Goal: Find contact information: Find contact information

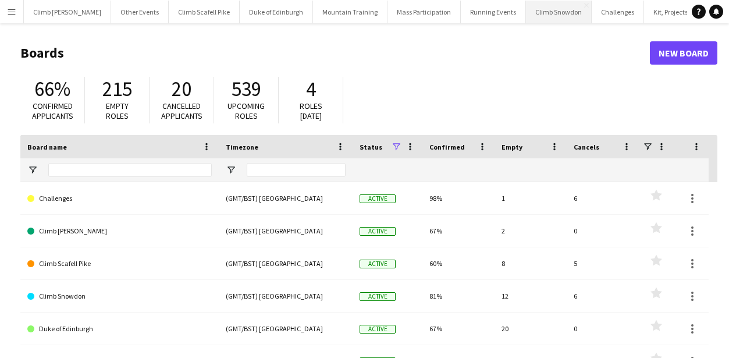
click at [526, 18] on button "Climb Snowdon Close" at bounding box center [559, 12] width 66 height 23
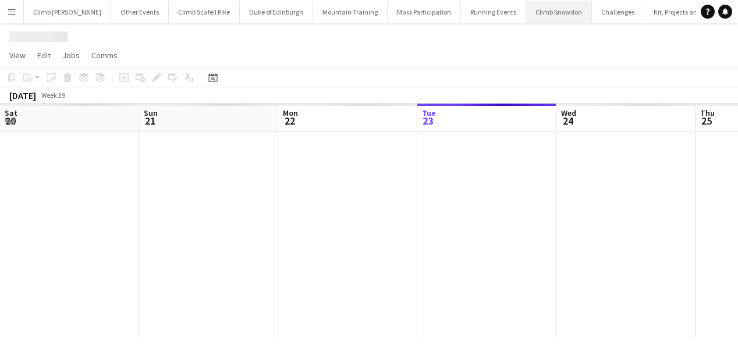
scroll to position [0, 278]
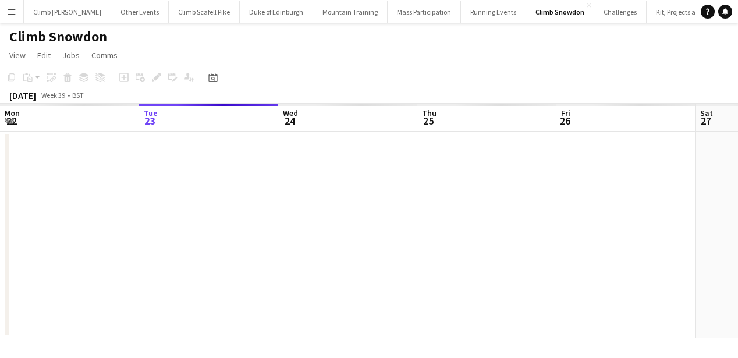
drag, startPoint x: 258, startPoint y: 202, endPoint x: 422, endPoint y: 203, distance: 163.5
click at [648, 225] on app-calendar-viewport "Sat 20 Sun 21 Mon 22 Tue 23 Wed 24 Thu 25 Fri 26 Sat 27 Sun 28 Mon 29 Tue 30" at bounding box center [369, 221] width 738 height 234
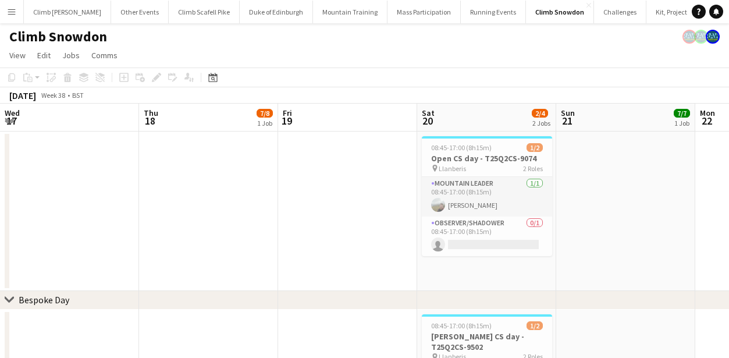
scroll to position [0, 379]
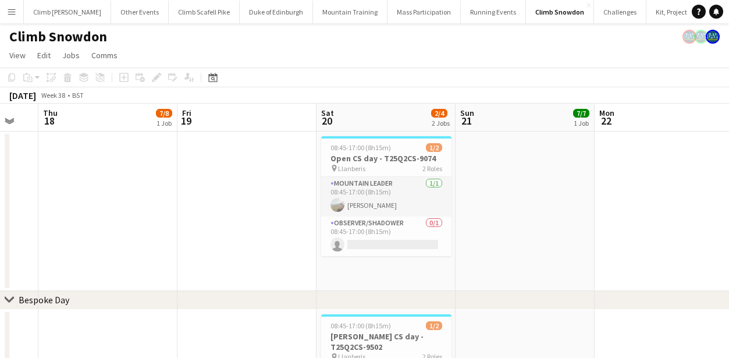
drag, startPoint x: 485, startPoint y: 176, endPoint x: 500, endPoint y: 176, distance: 15.1
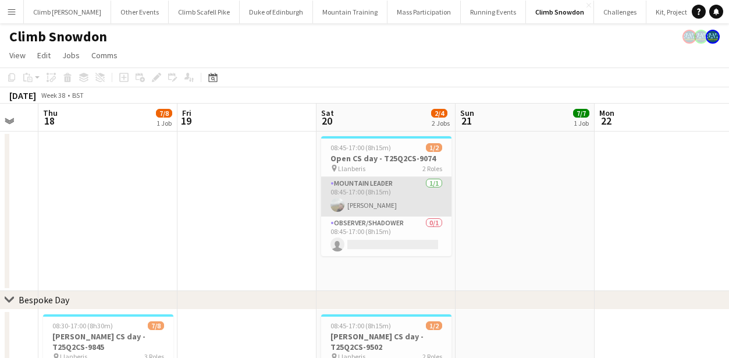
click at [400, 200] on app-card-role "Mountain Leader [DATE] 08:45-17:00 (8h15m) [PERSON_NAME]" at bounding box center [386, 197] width 130 height 40
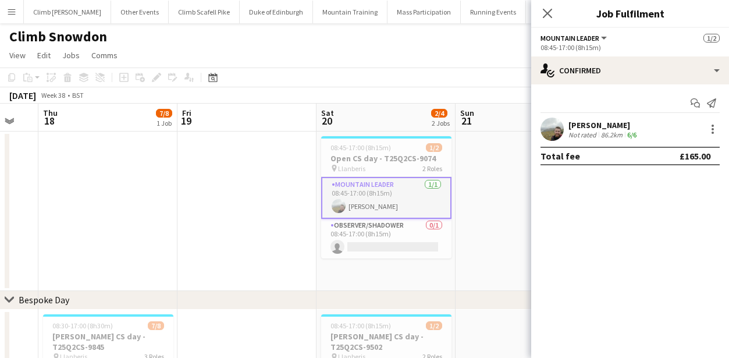
click at [551, 137] on app-user-avatar at bounding box center [551, 129] width 23 height 23
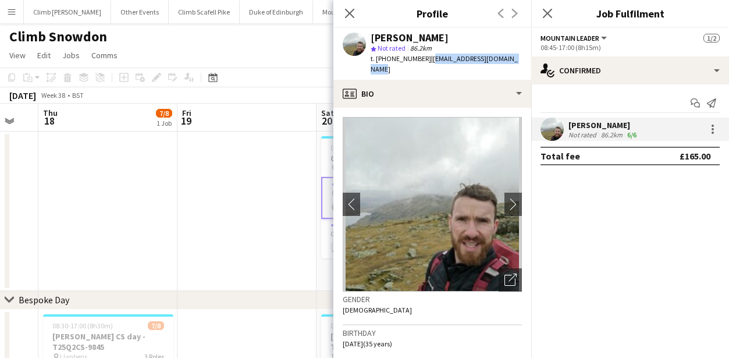
drag, startPoint x: 430, startPoint y: 61, endPoint x: 517, endPoint y: 61, distance: 87.3
click at [517, 61] on span "| [EMAIL_ADDRESS][DOMAIN_NAME]" at bounding box center [444, 63] width 147 height 19
copy span "[EMAIL_ADDRESS][DOMAIN_NAME]"
